Goal: Browse casually: Explore the website without a specific task or goal

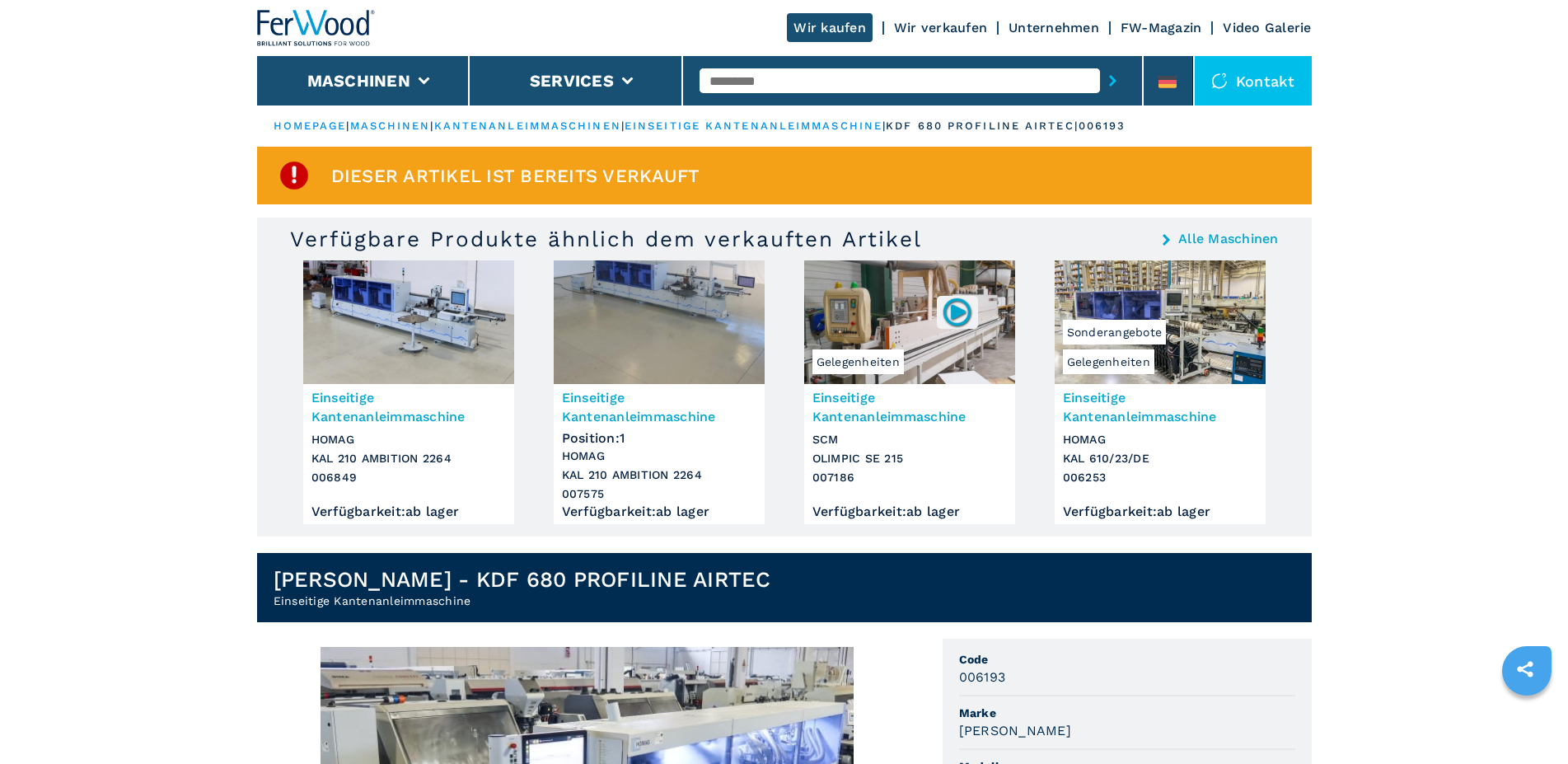
scroll to position [504, 0]
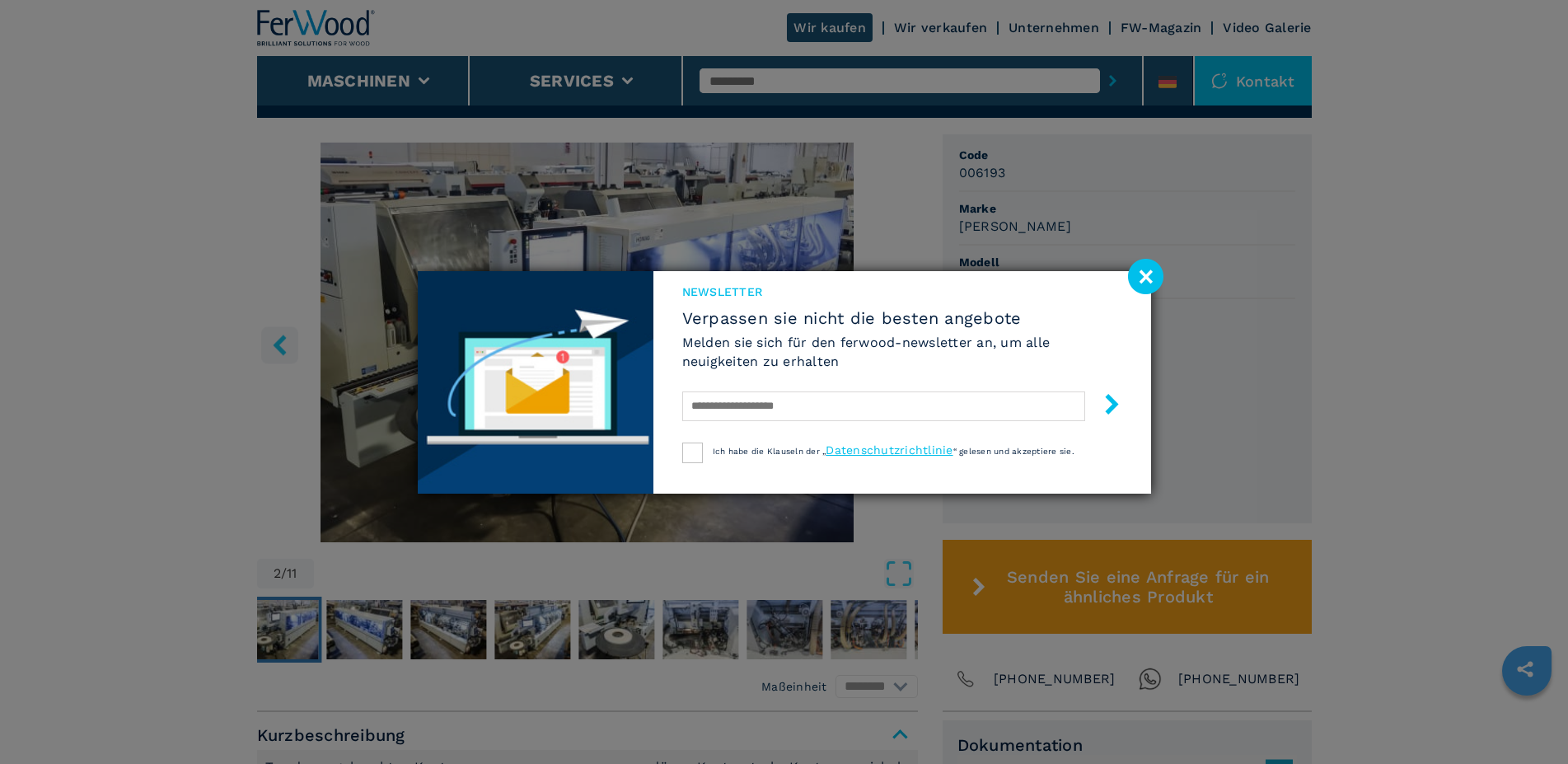
click at [1146, 266] on image at bounding box center [1146, 276] width 36 height 36
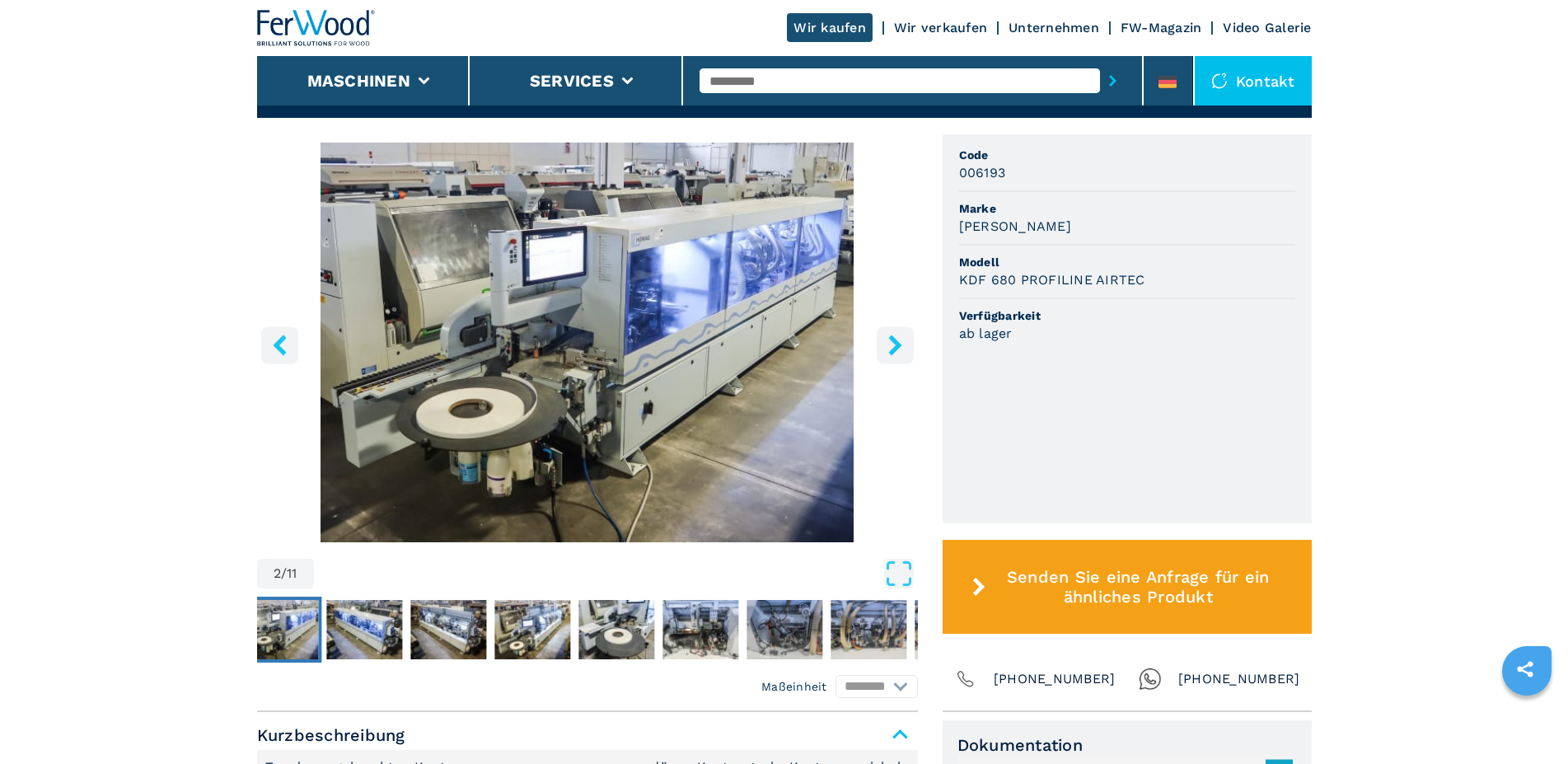
click at [897, 338] on icon "right-button" at bounding box center [895, 345] width 13 height 20
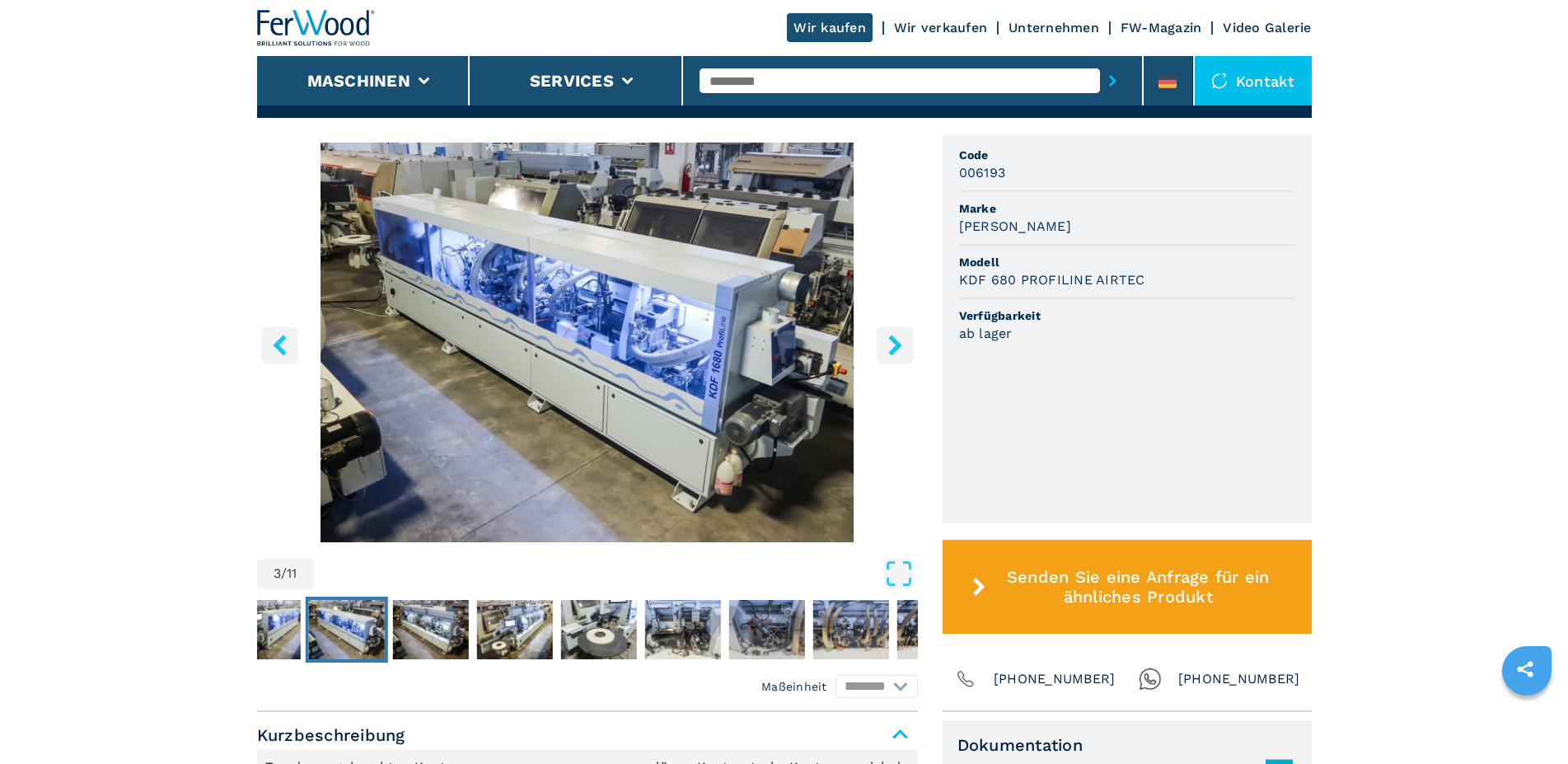
click at [895, 338] on icon "right-button" at bounding box center [895, 345] width 13 height 20
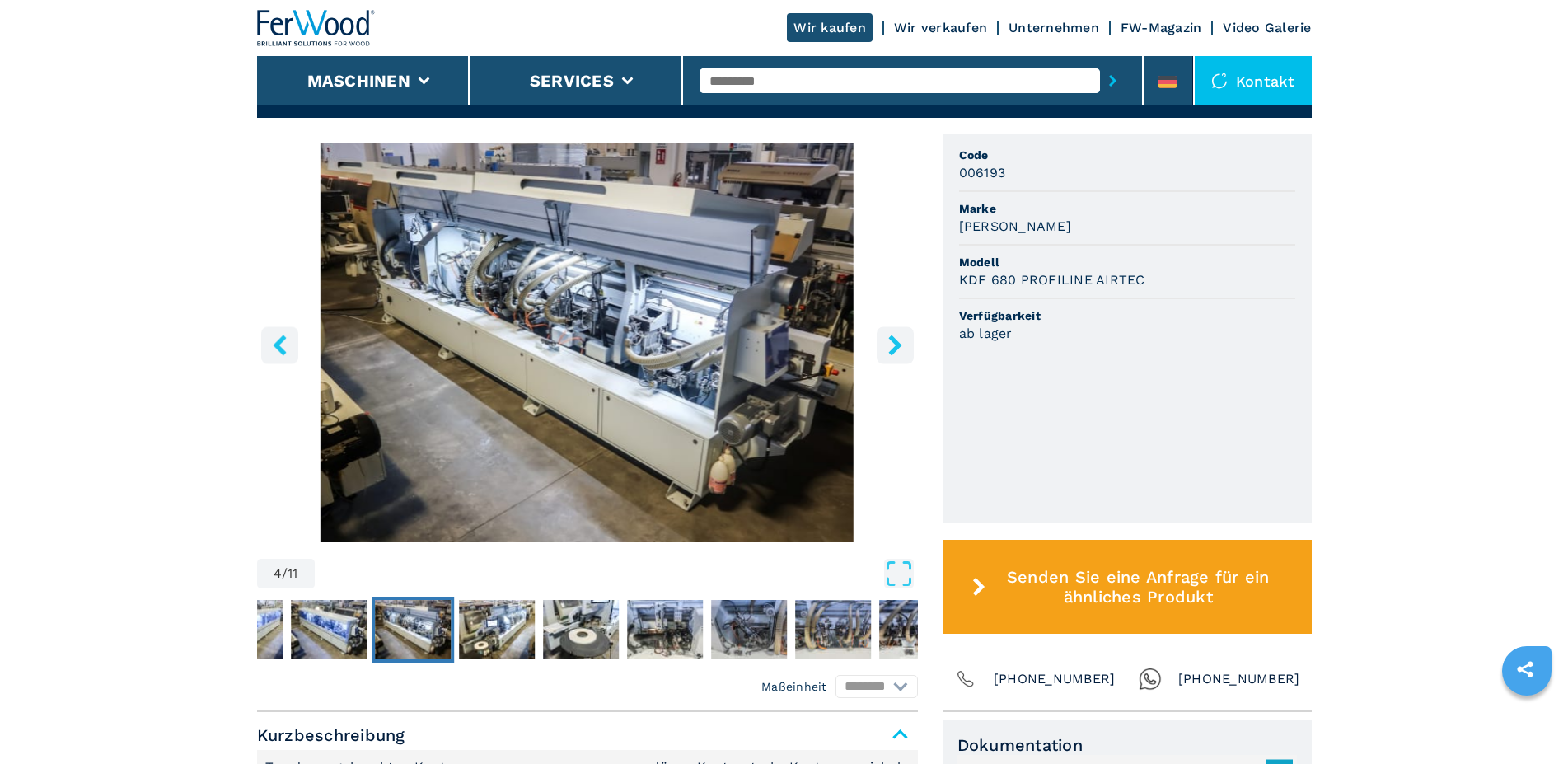
click at [895, 338] on icon "right-button" at bounding box center [895, 345] width 13 height 20
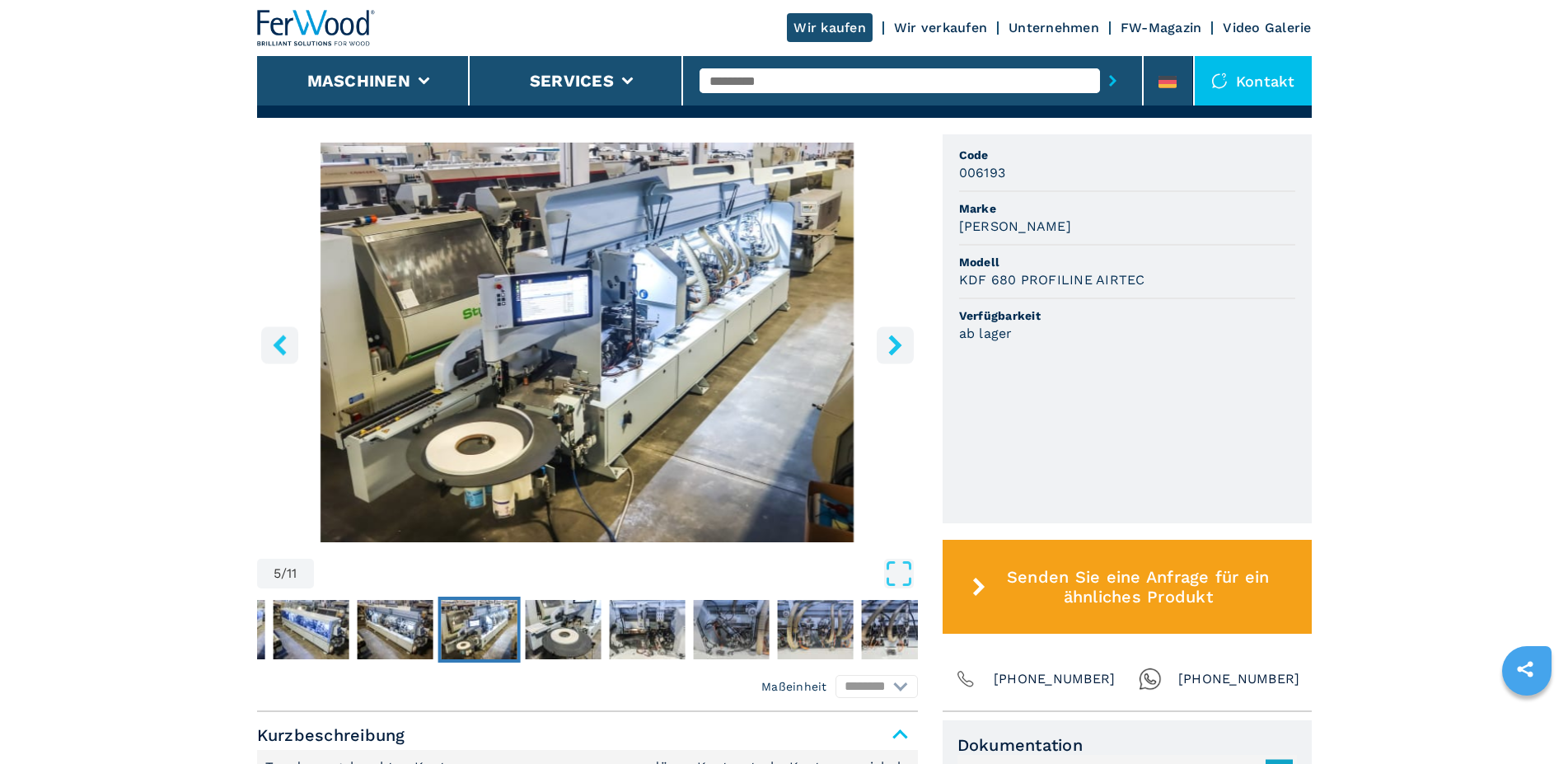
click at [895, 338] on icon "right-button" at bounding box center [895, 345] width 13 height 20
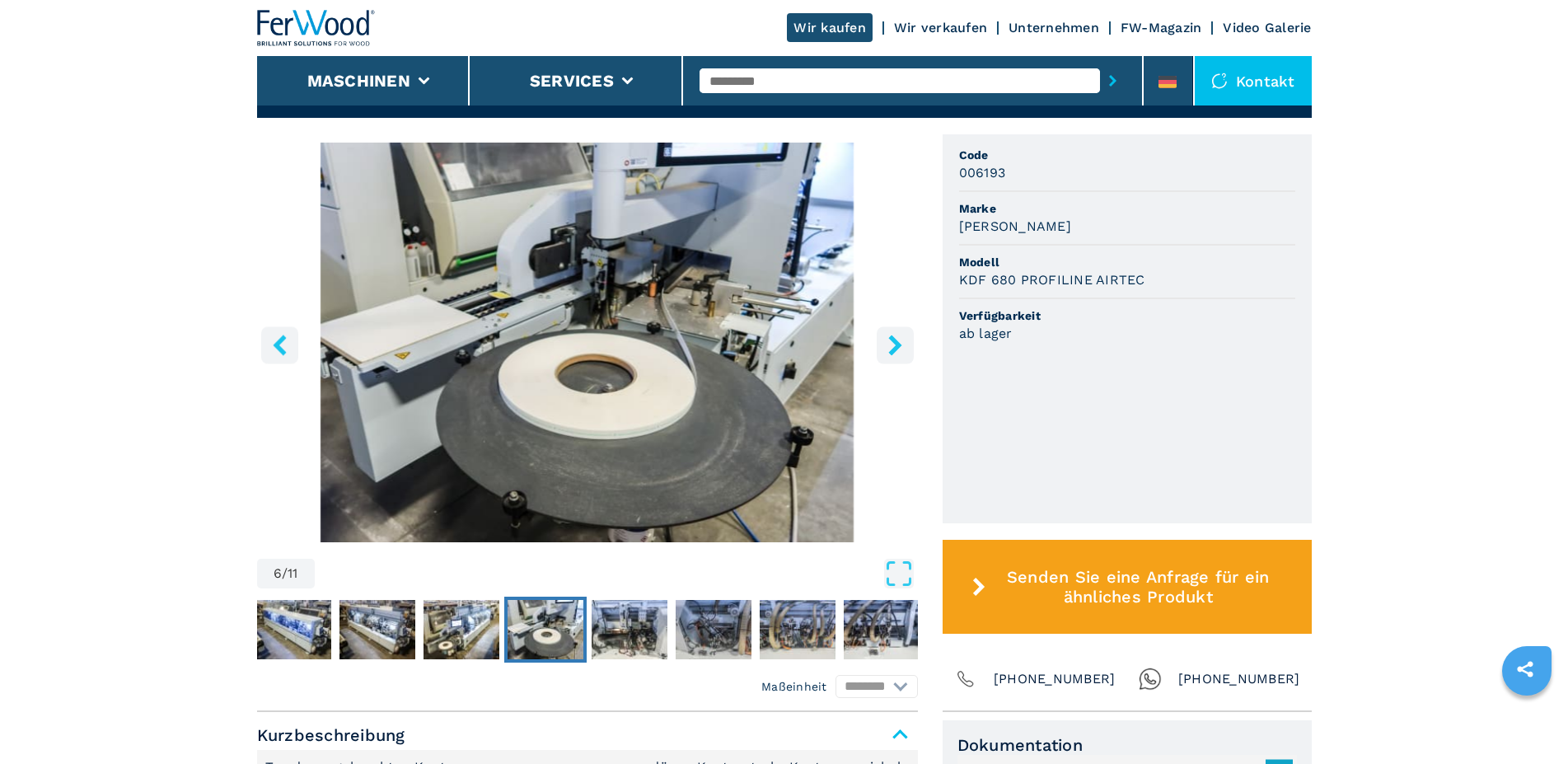
drag, startPoint x: 273, startPoint y: 336, endPoint x: 282, endPoint y: 336, distance: 9.0
click at [273, 336] on icon "left-button" at bounding box center [280, 345] width 20 height 20
click at [283, 338] on icon "left-button" at bounding box center [280, 345] width 20 height 20
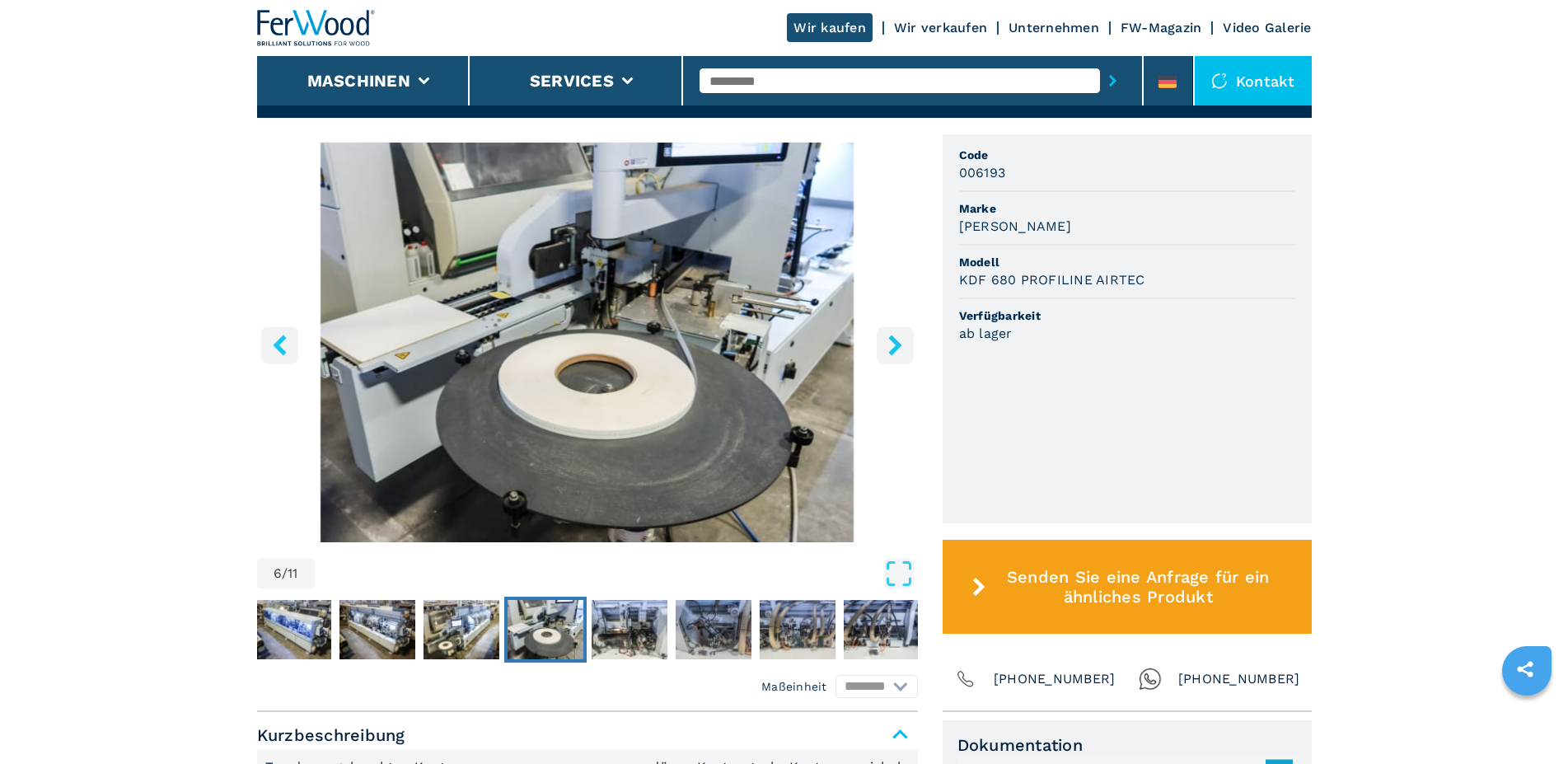
click at [283, 338] on icon "left-button" at bounding box center [280, 345] width 20 height 20
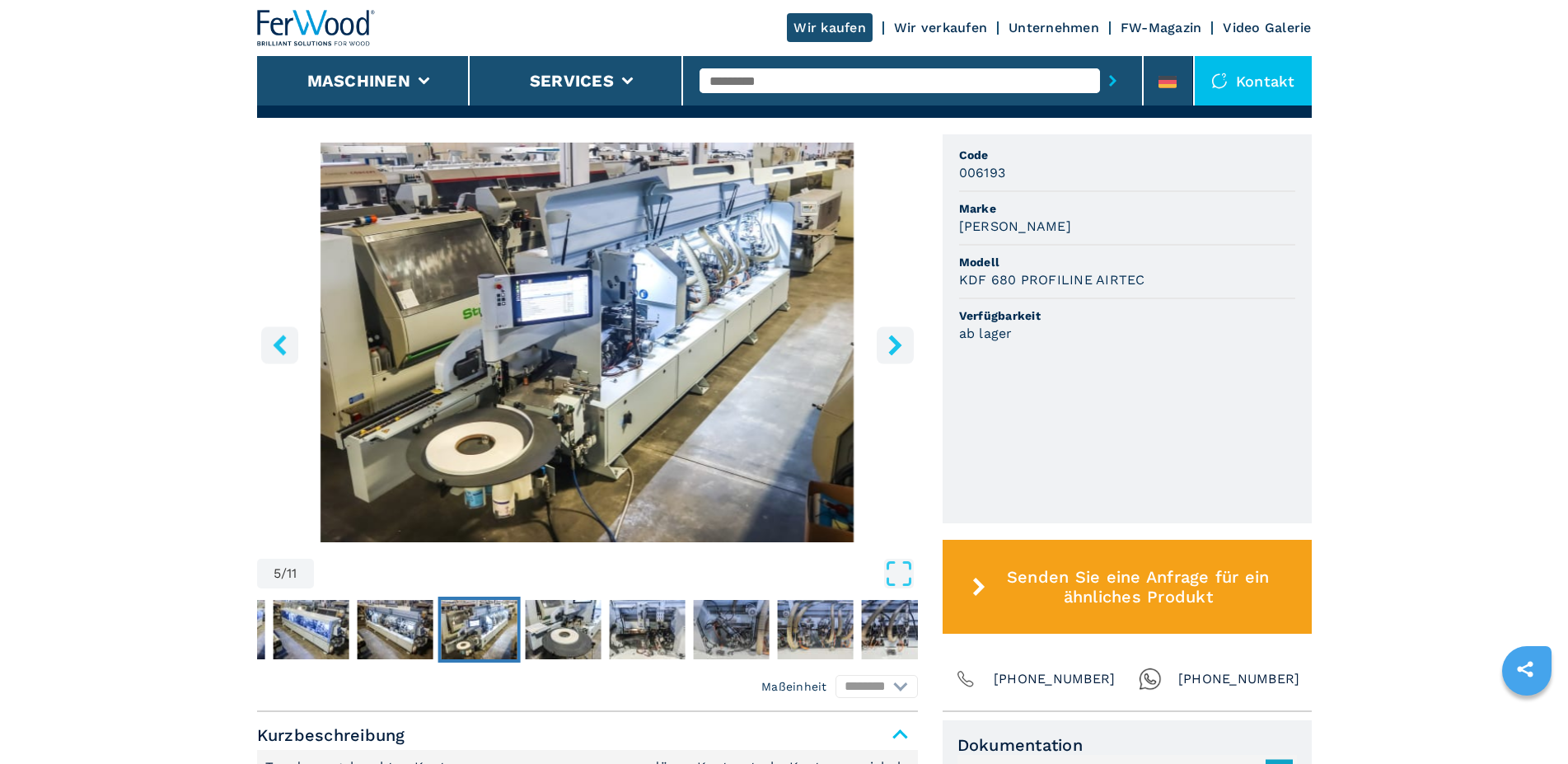
click at [283, 338] on icon "left-button" at bounding box center [280, 345] width 20 height 20
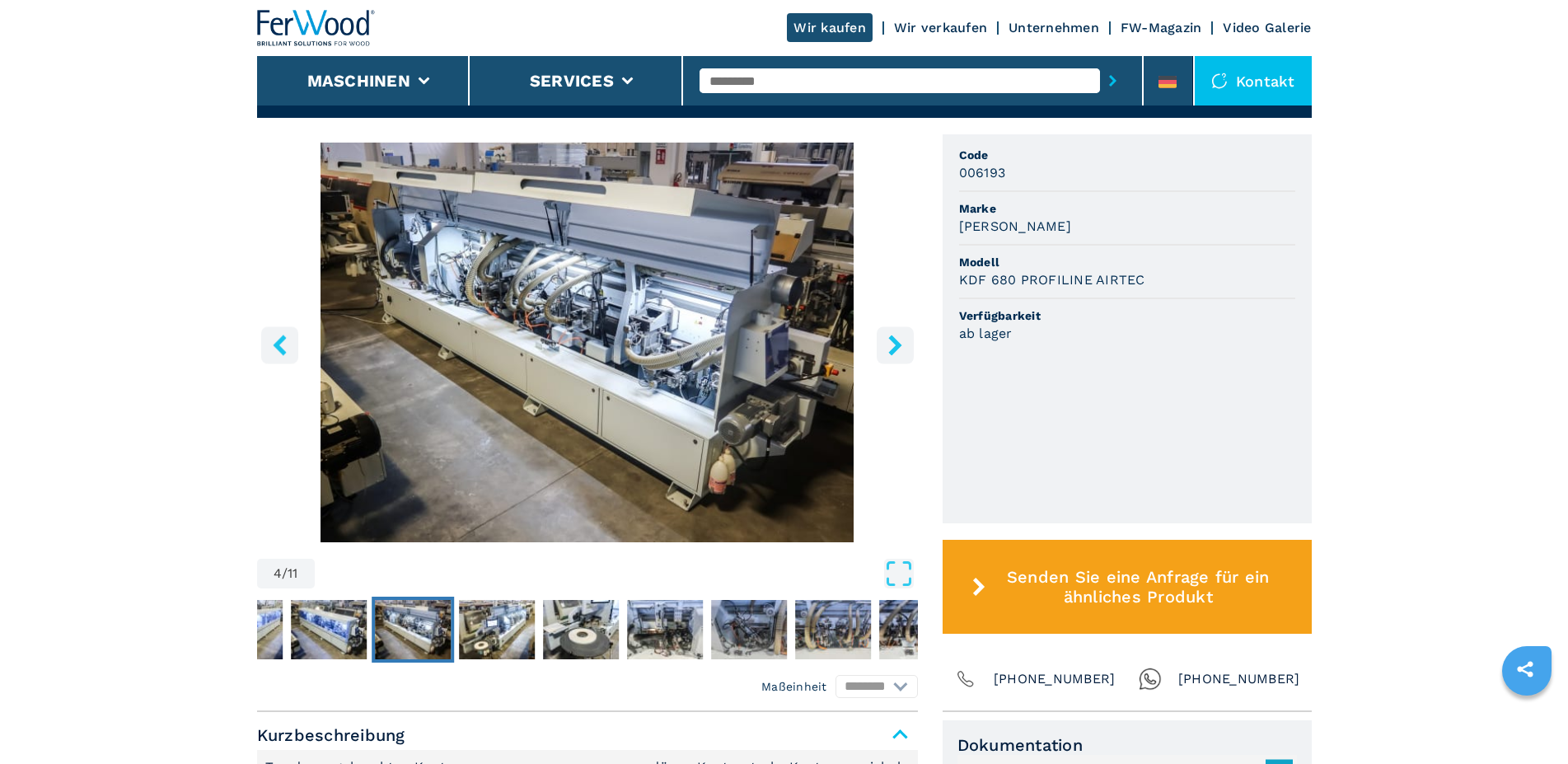
click at [283, 338] on icon "left-button" at bounding box center [280, 345] width 20 height 20
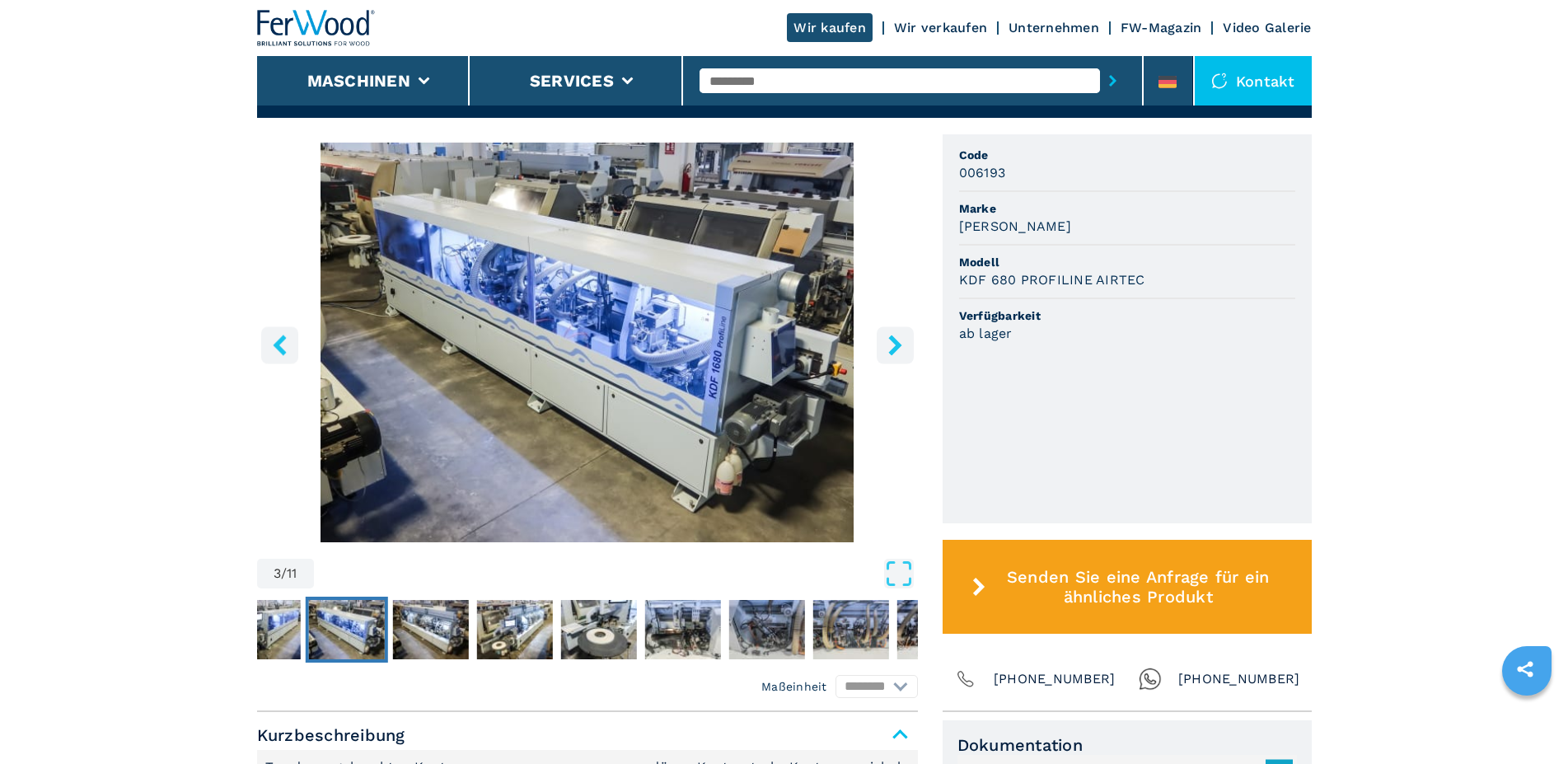
click at [283, 338] on icon "left-button" at bounding box center [280, 345] width 20 height 20
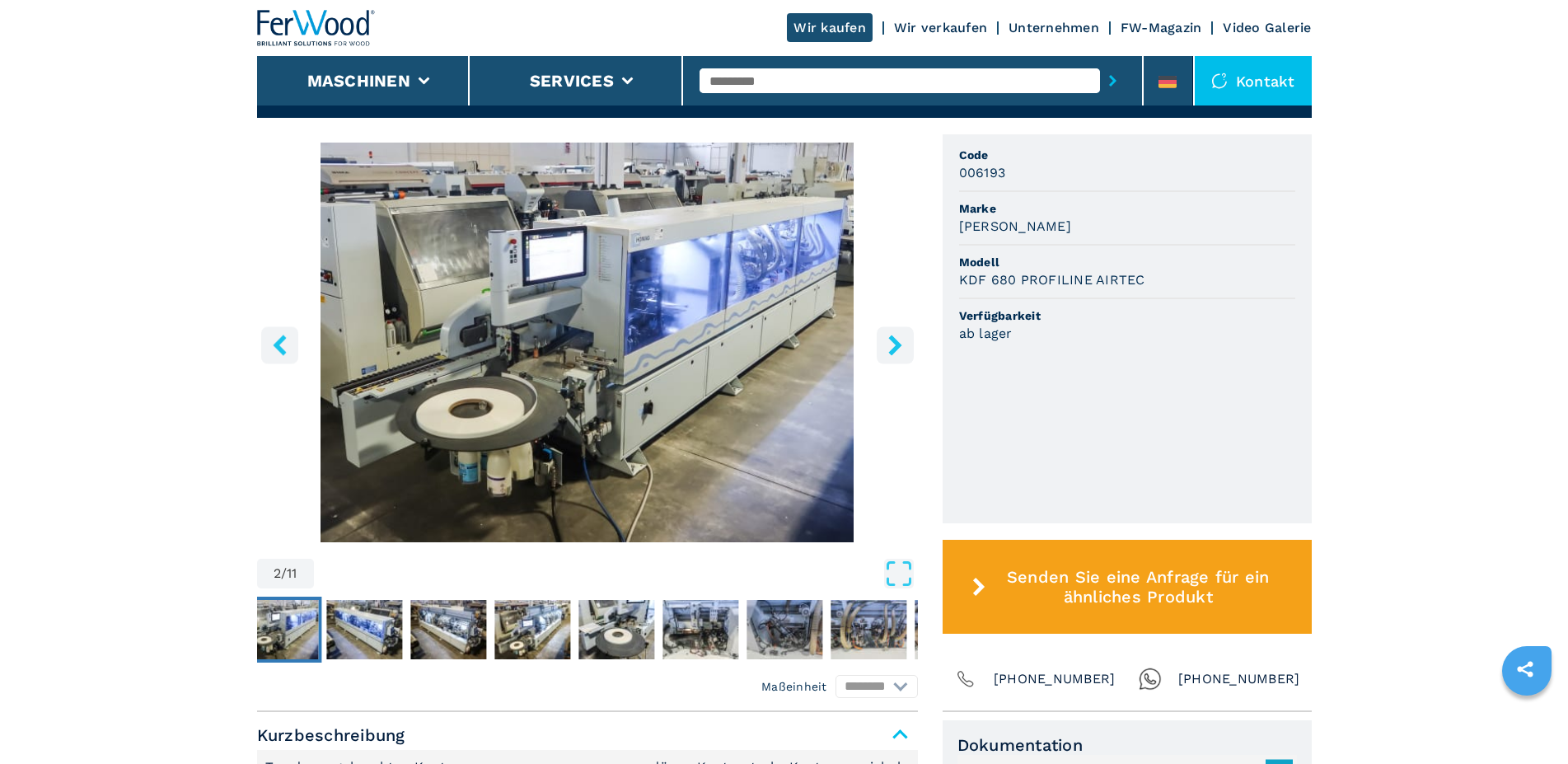
click at [283, 339] on icon "left-button" at bounding box center [280, 345] width 20 height 20
